Goal: Information Seeking & Learning: Check status

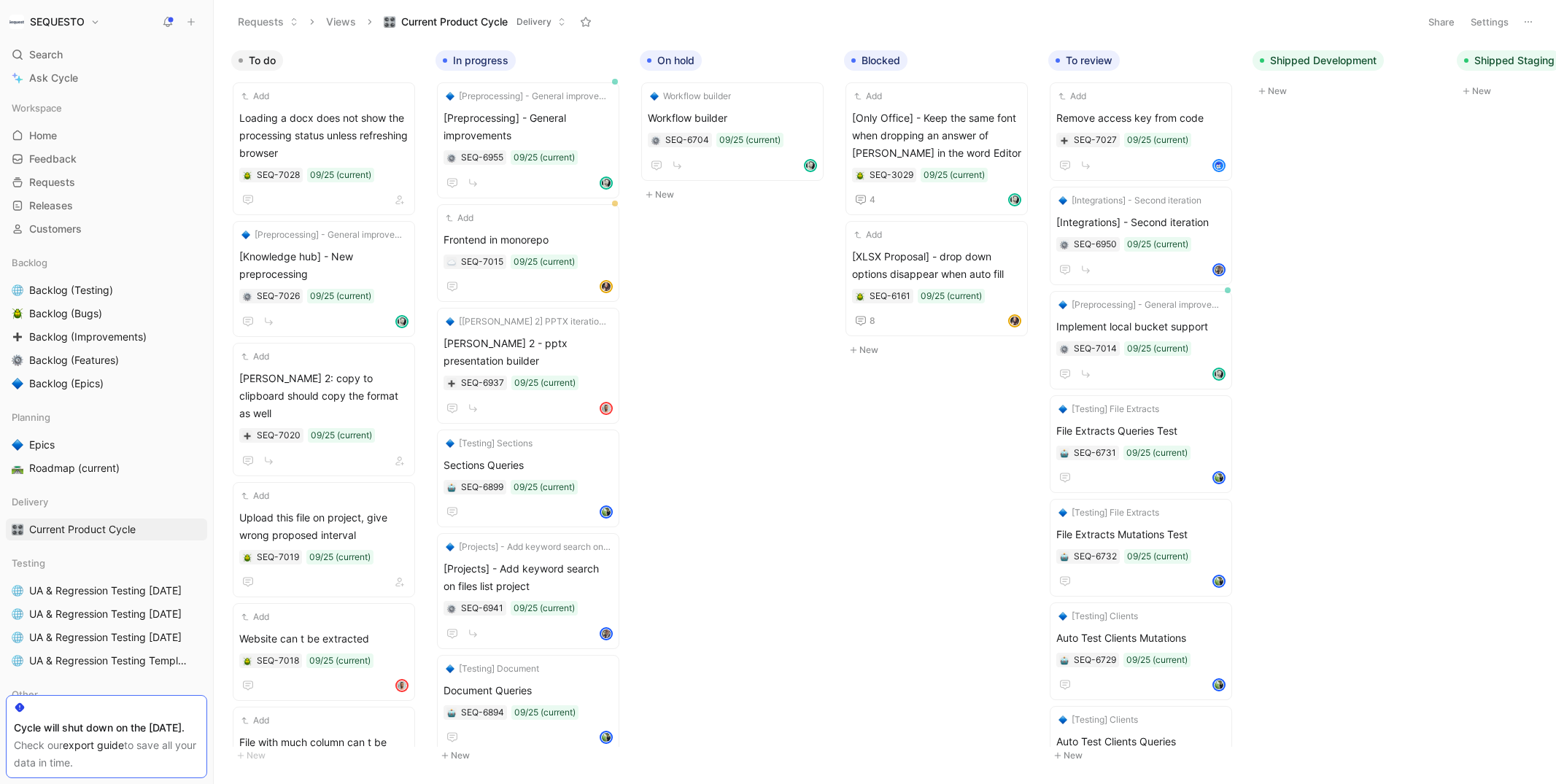
click at [244, 25] on button "Requests" at bounding box center [268, 22] width 74 height 22
click at [319, 121] on span "Loading a docx does not show the processing status unless refreshing browser" at bounding box center [324, 136] width 169 height 52
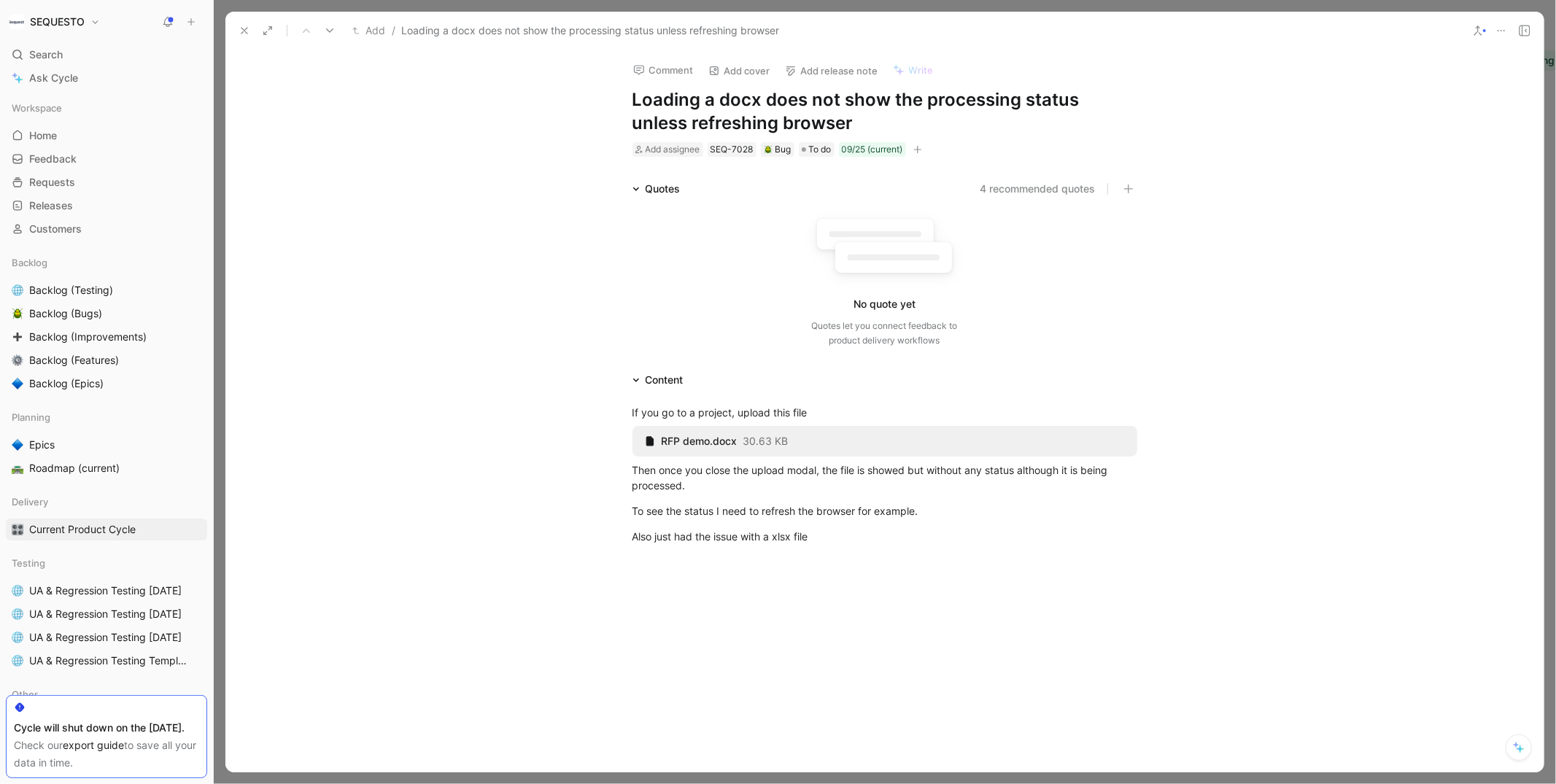
click at [891, 159] on div "Comment Add cover Add release note Write Loading a docx does not show the proce…" at bounding box center [884, 411] width 1318 height 722
click at [889, 150] on div "09/25 (current)" at bounding box center [872, 149] width 61 height 14
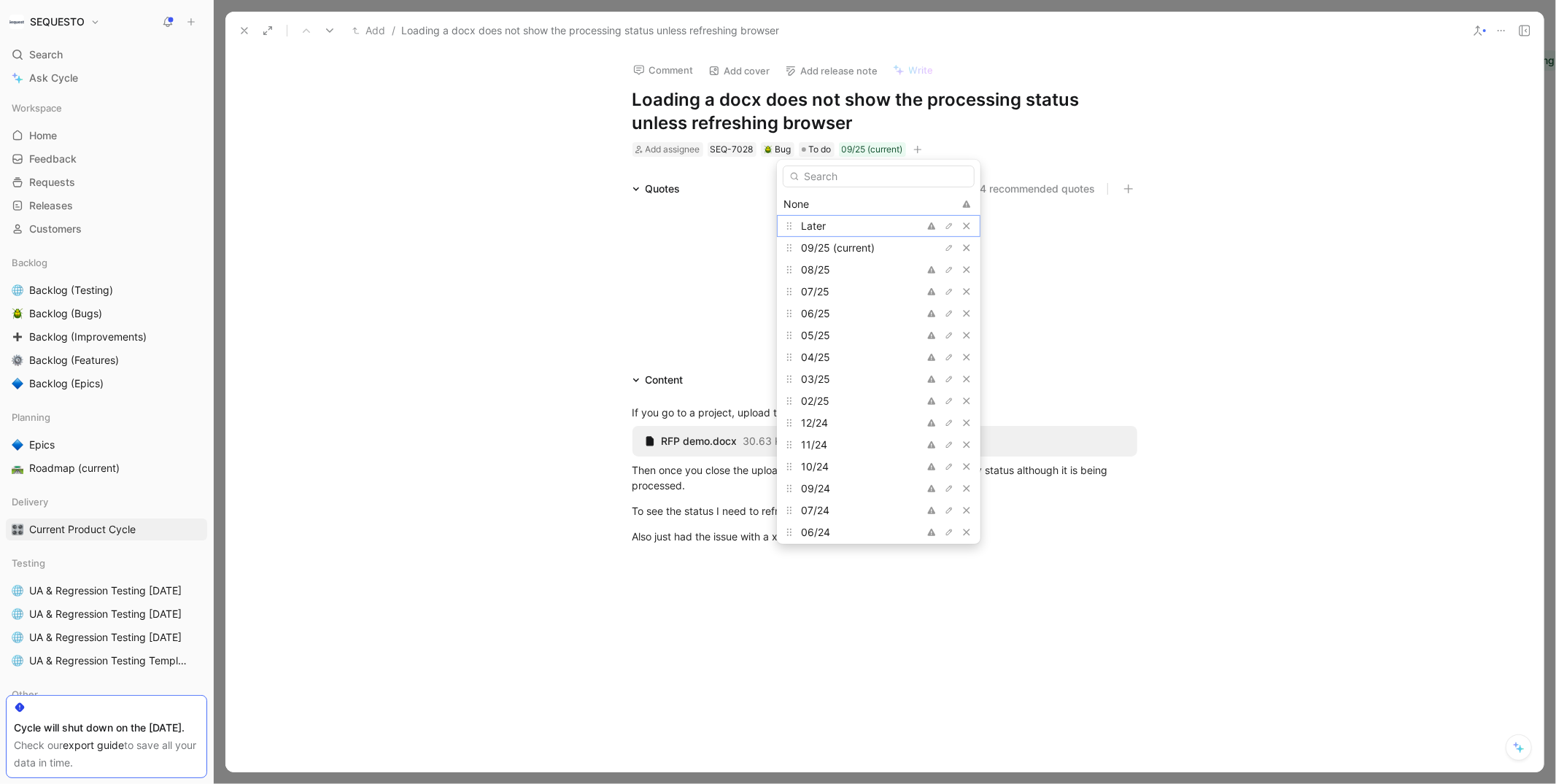
click at [822, 223] on span "Later" at bounding box center [813, 226] width 25 height 13
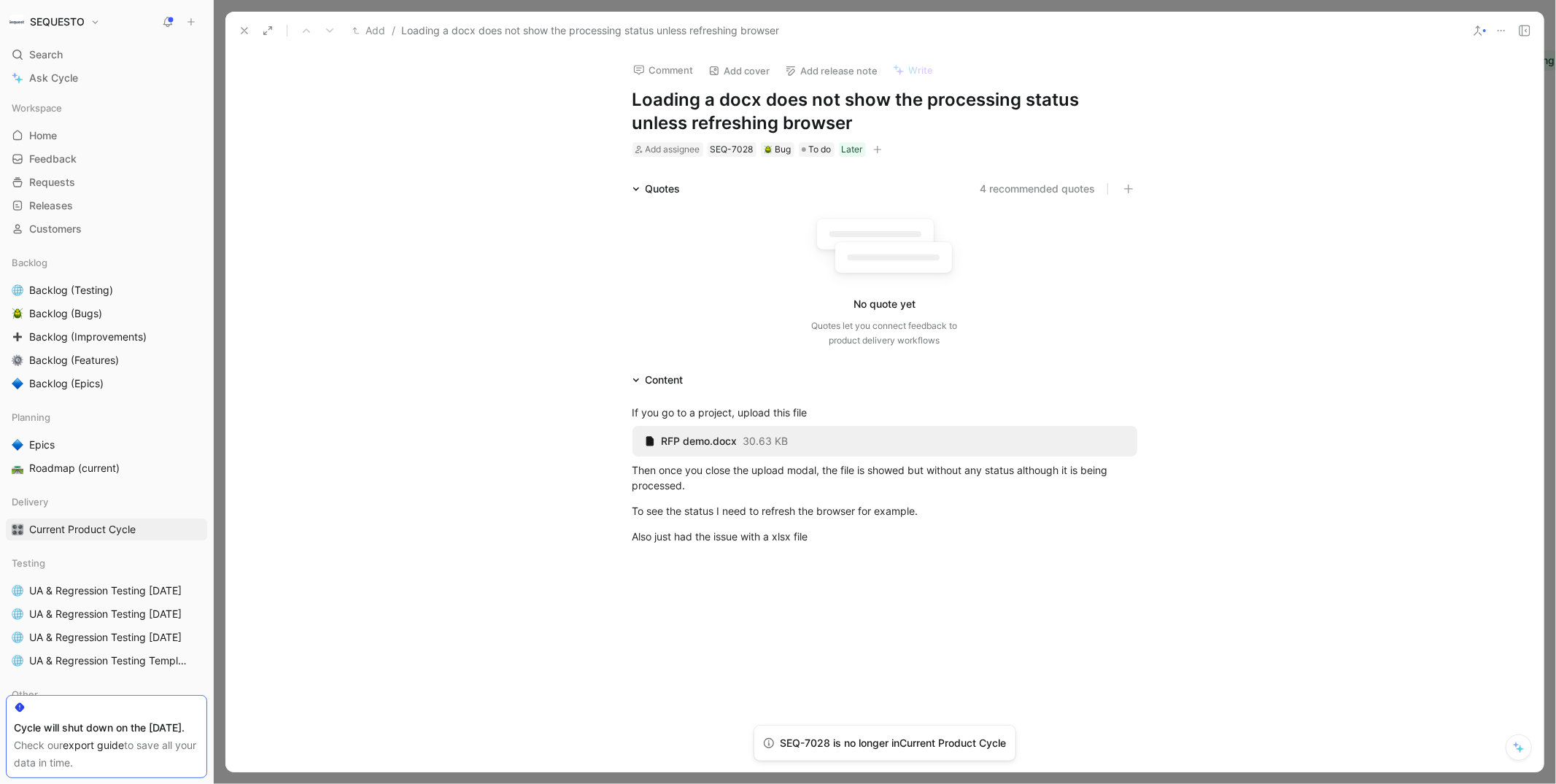
click at [395, 124] on div "Comment Add cover Add release note Write Loading a docx does not show the proce…" at bounding box center [884, 411] width 1318 height 722
click at [249, 30] on icon at bounding box center [244, 30] width 12 height 12
